Goal: Transaction & Acquisition: Purchase product/service

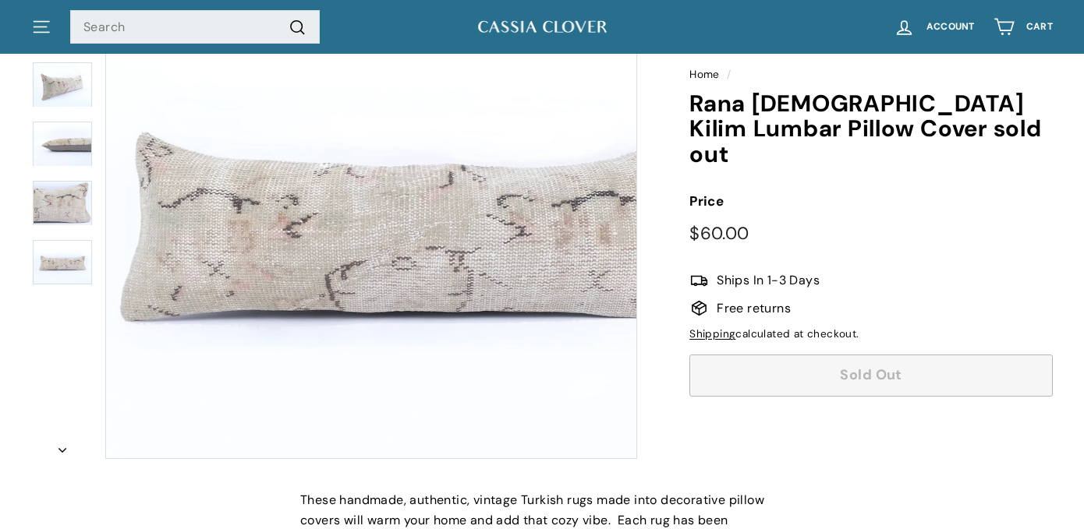
scroll to position [228, 0]
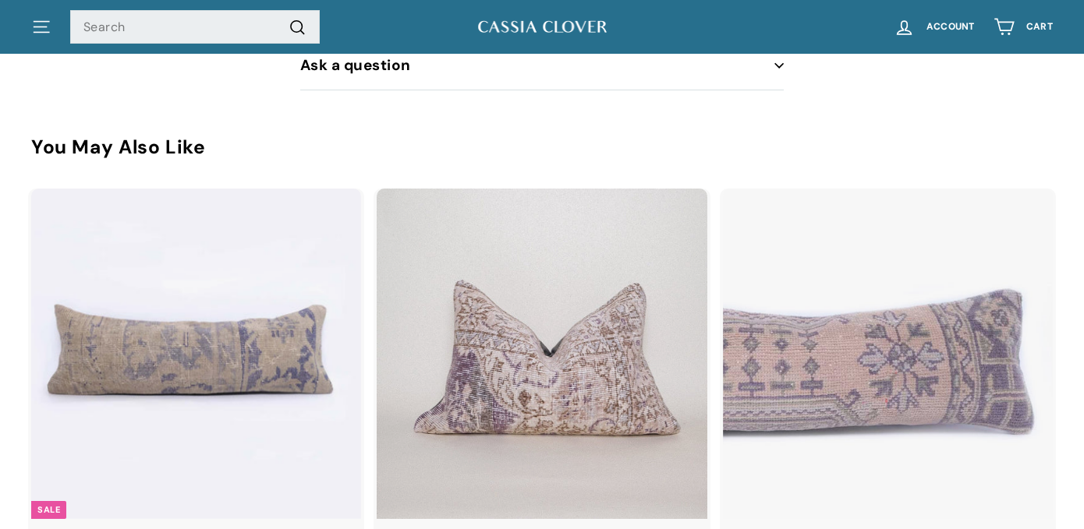
scroll to position [1141, 0]
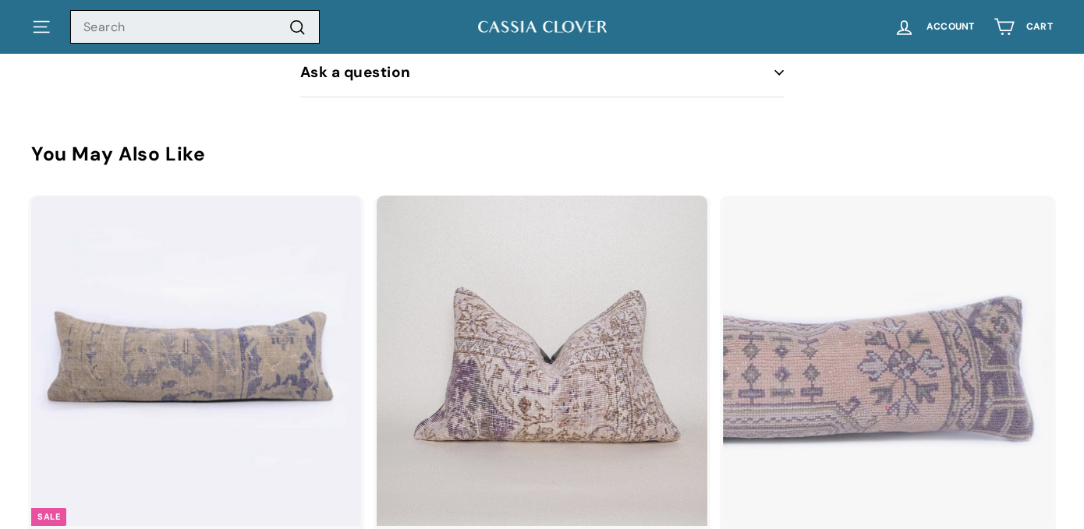
click at [151, 21] on input "Search" at bounding box center [195, 27] width 250 height 34
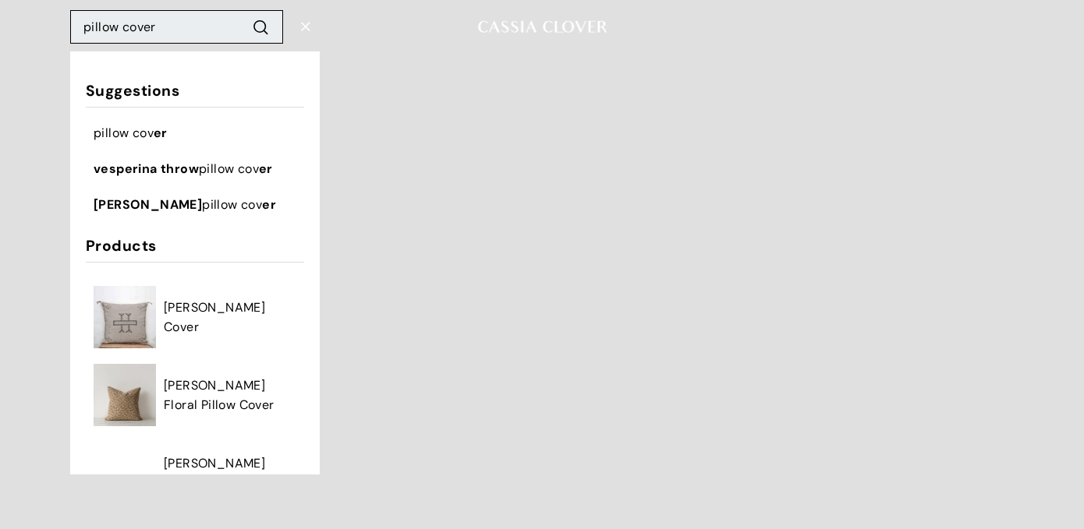
type input "pillow cover"
click at [246, 16] on button ".cls-1{fill:none;stroke:#000;stroke-miterlimit:10;stroke-width:2px} Search" at bounding box center [260, 27] width 29 height 22
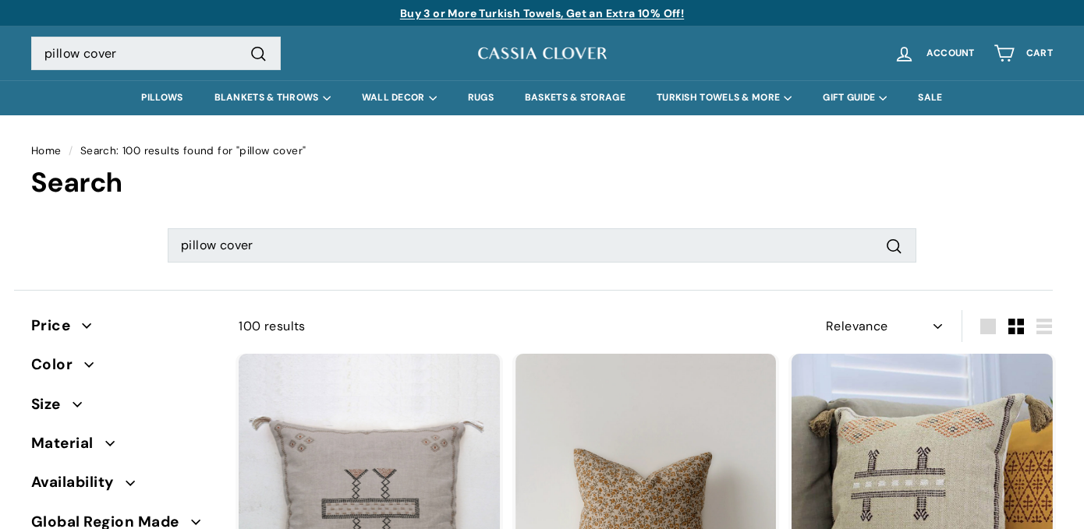
select select "relevance"
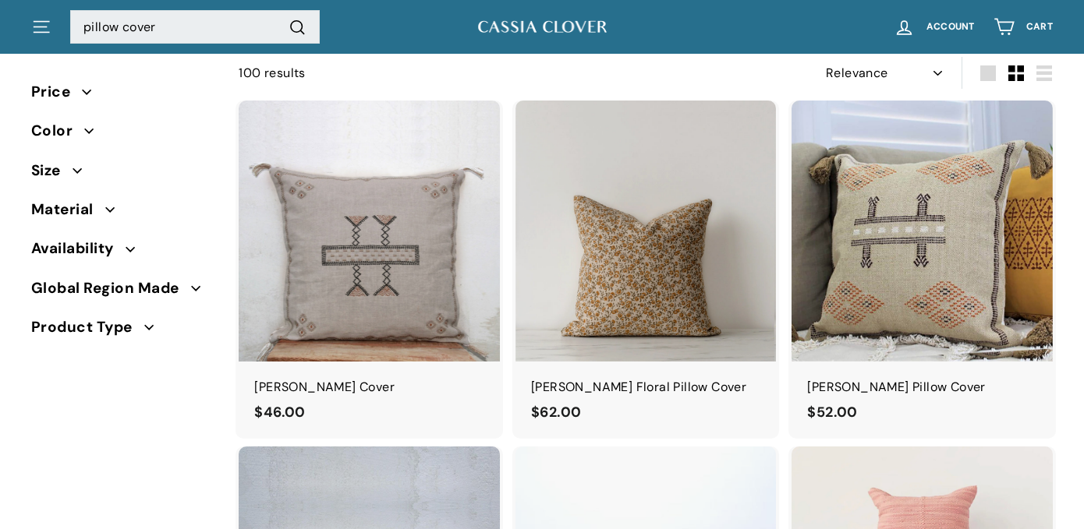
scroll to position [267, 0]
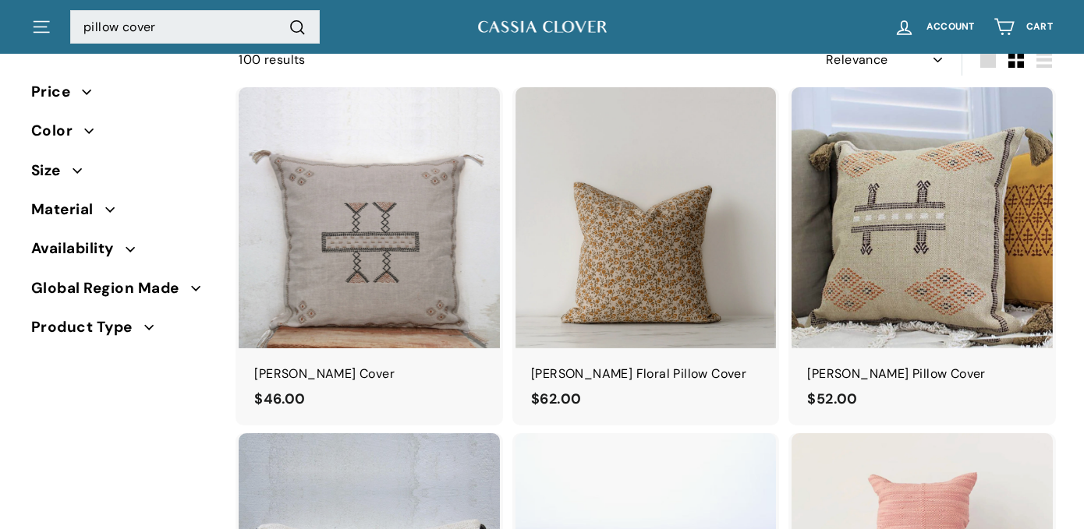
click at [82, 171] on icon "button" at bounding box center [77, 170] width 9 height 9
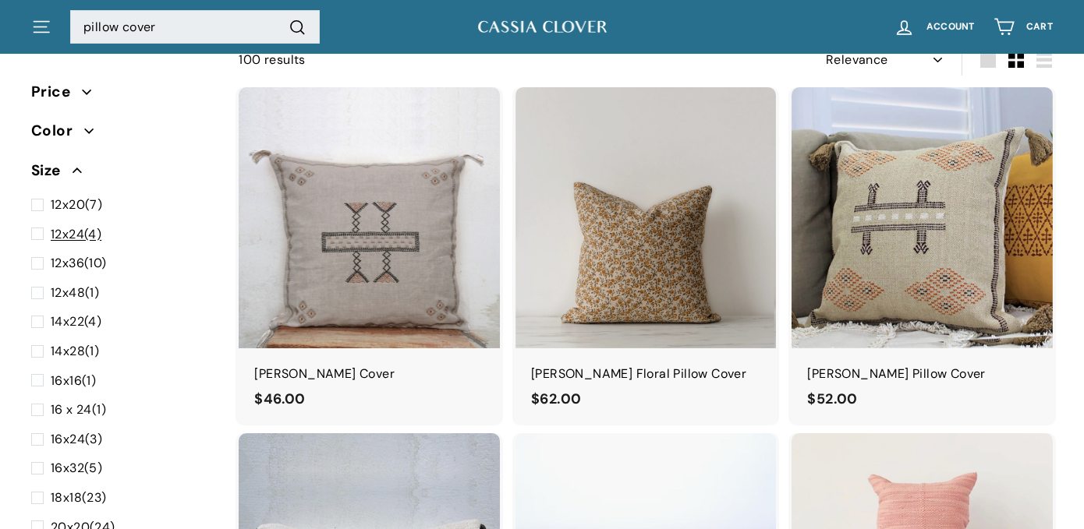
click at [40, 233] on span at bounding box center [40, 235] width 19 height 20
click at [40, 225] on input "12x24 (4)" at bounding box center [36, 225] width 10 height 0
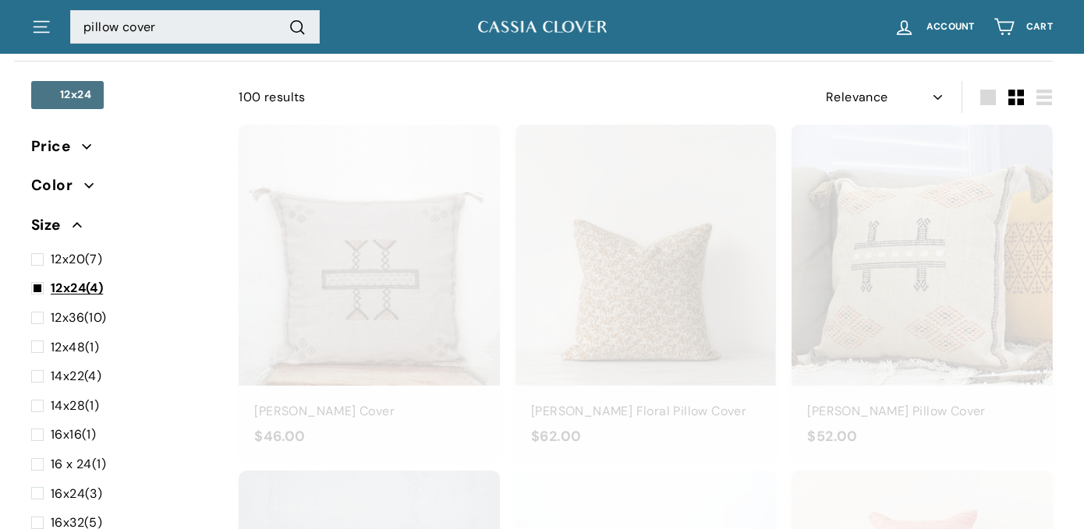
scroll to position [228, 0]
select select "relevance"
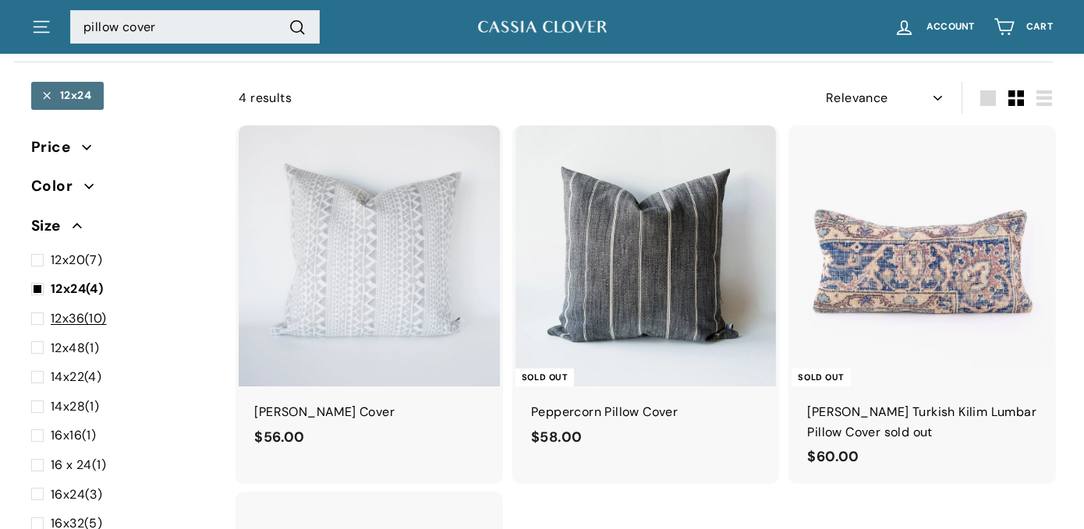
click at [32, 318] on span at bounding box center [40, 319] width 19 height 20
click at [32, 309] on input "12x36 (10)" at bounding box center [36, 309] width 10 height 0
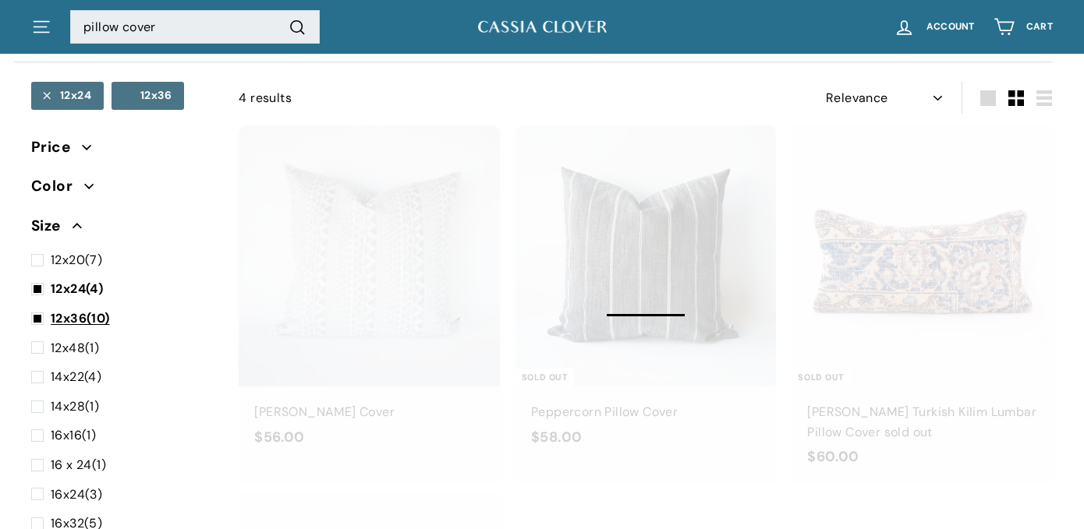
select select "relevance"
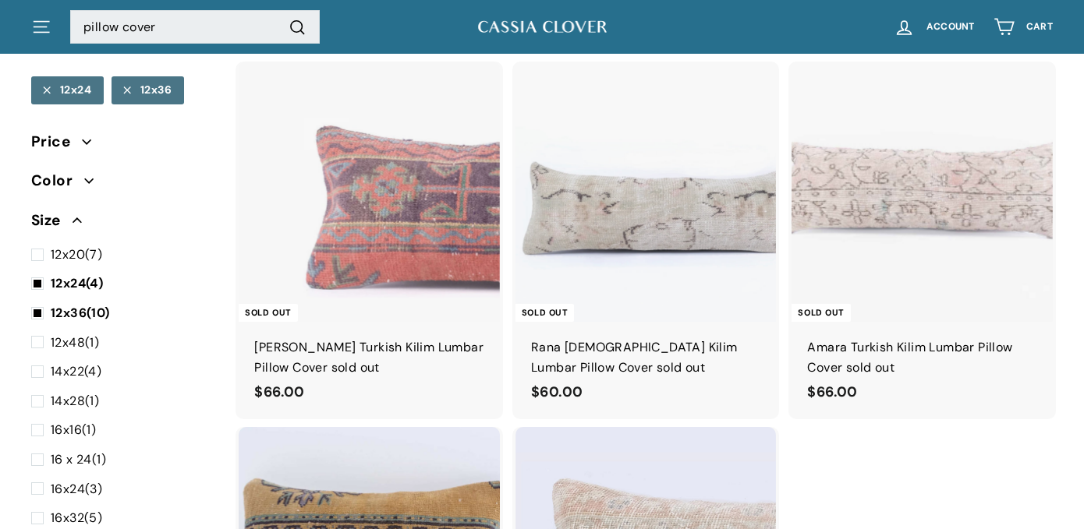
scroll to position [1409, 0]
